Goal: Check status: Check status

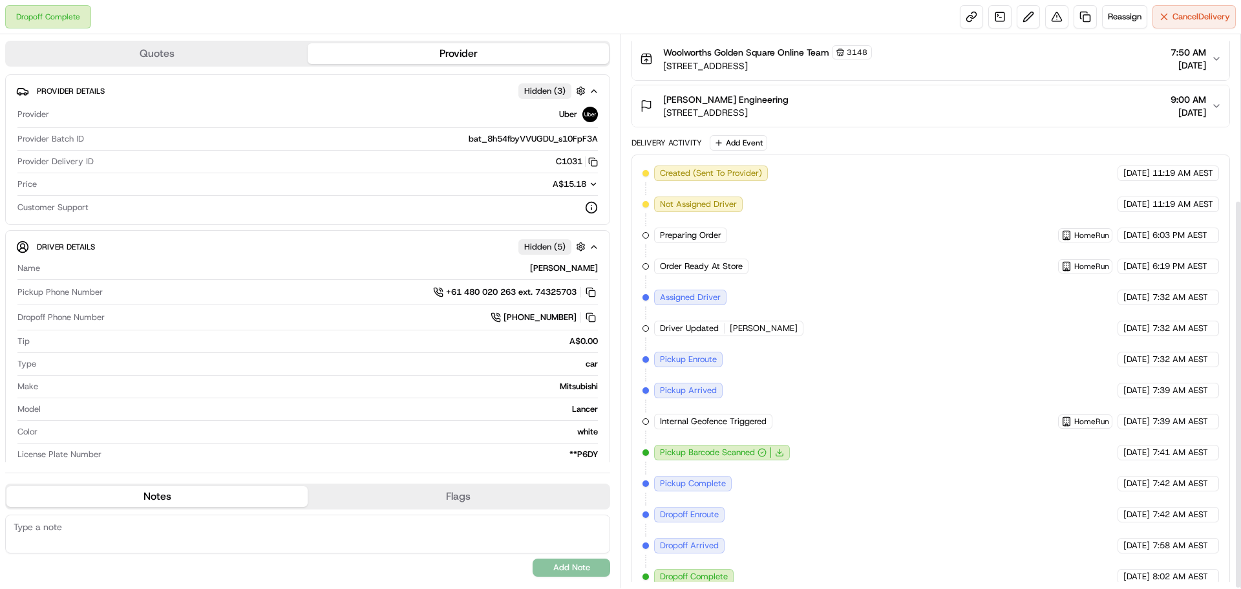
scroll to position [236, 0]
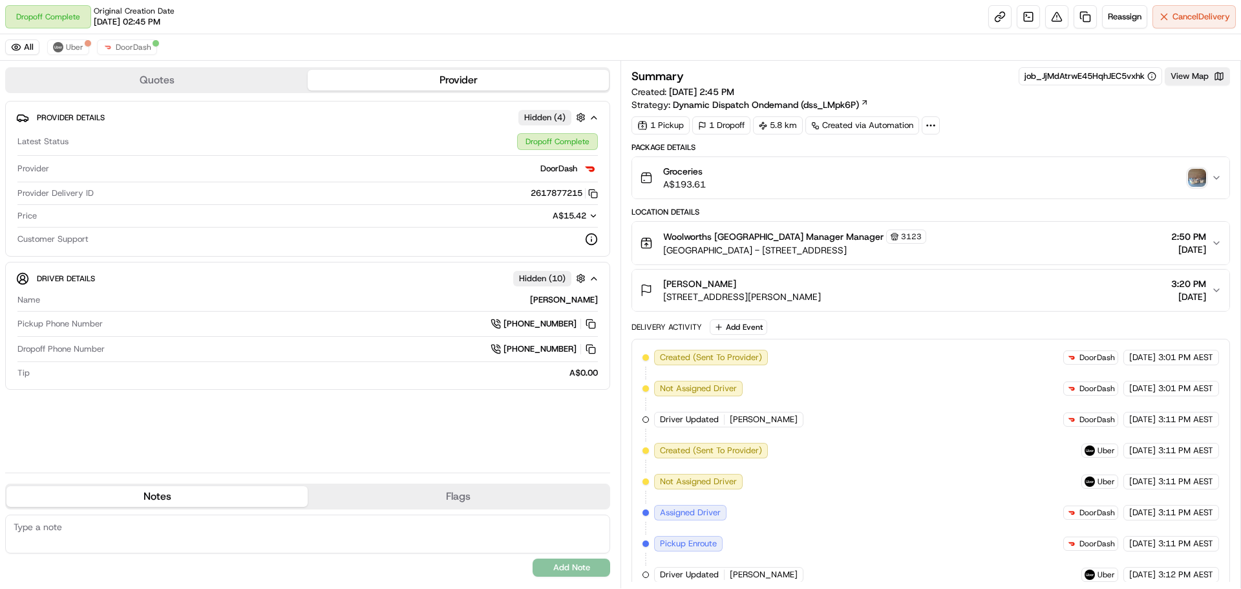
click at [1189, 182] on img "button" at bounding box center [1197, 178] width 18 height 18
